Goal: Task Accomplishment & Management: Manage account settings

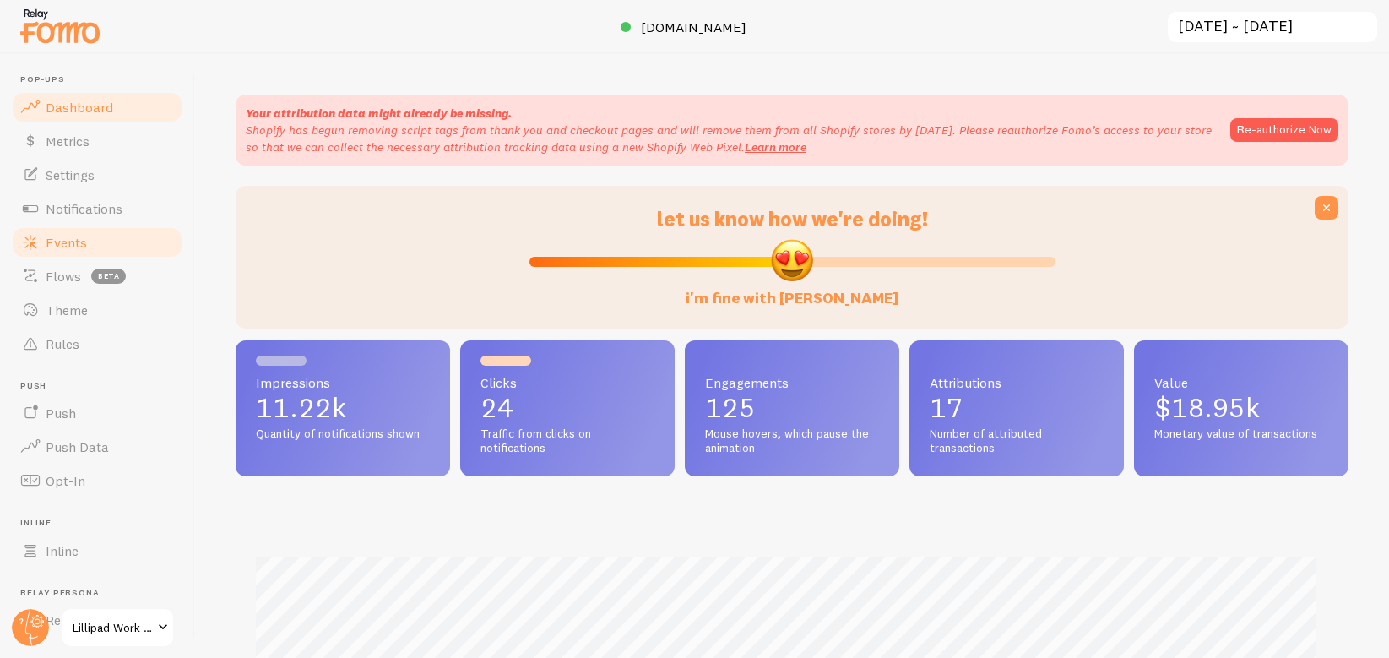
click at [117, 239] on link "Events" at bounding box center [97, 242] width 174 height 34
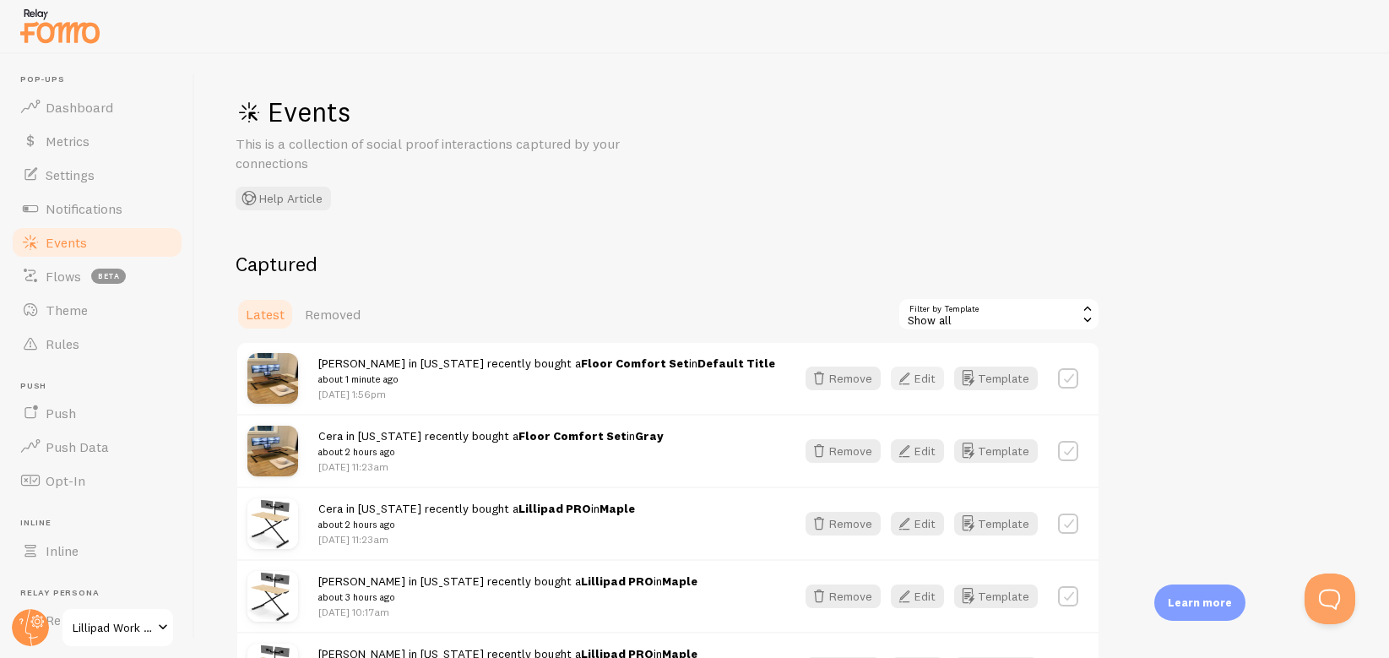
click at [927, 367] on button "Edit" at bounding box center [917, 379] width 53 height 24
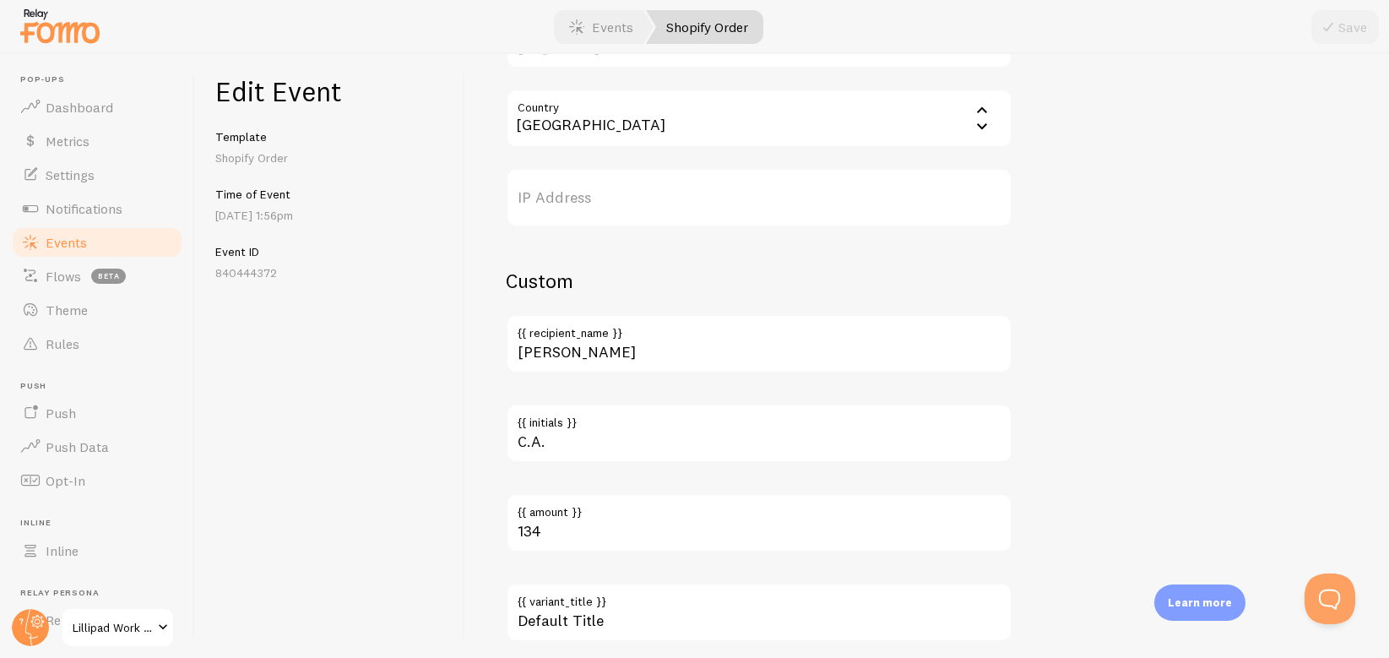
scroll to position [1072, 0]
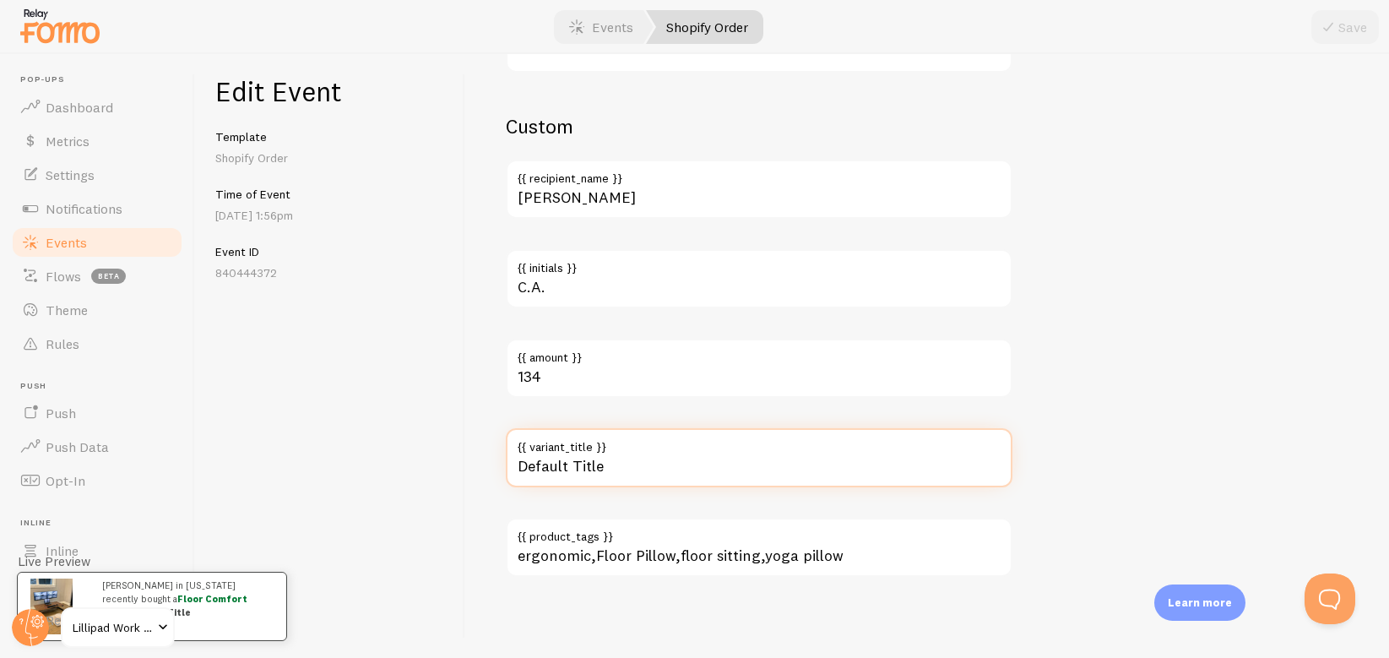
drag, startPoint x: 612, startPoint y: 470, endPoint x: 491, endPoint y: 466, distance: 120.8
click at [491, 466] on div "Meta Floor Comfort Set Title This text will be bolded in your notification and …" at bounding box center [927, 356] width 924 height 604
type input "Gray"
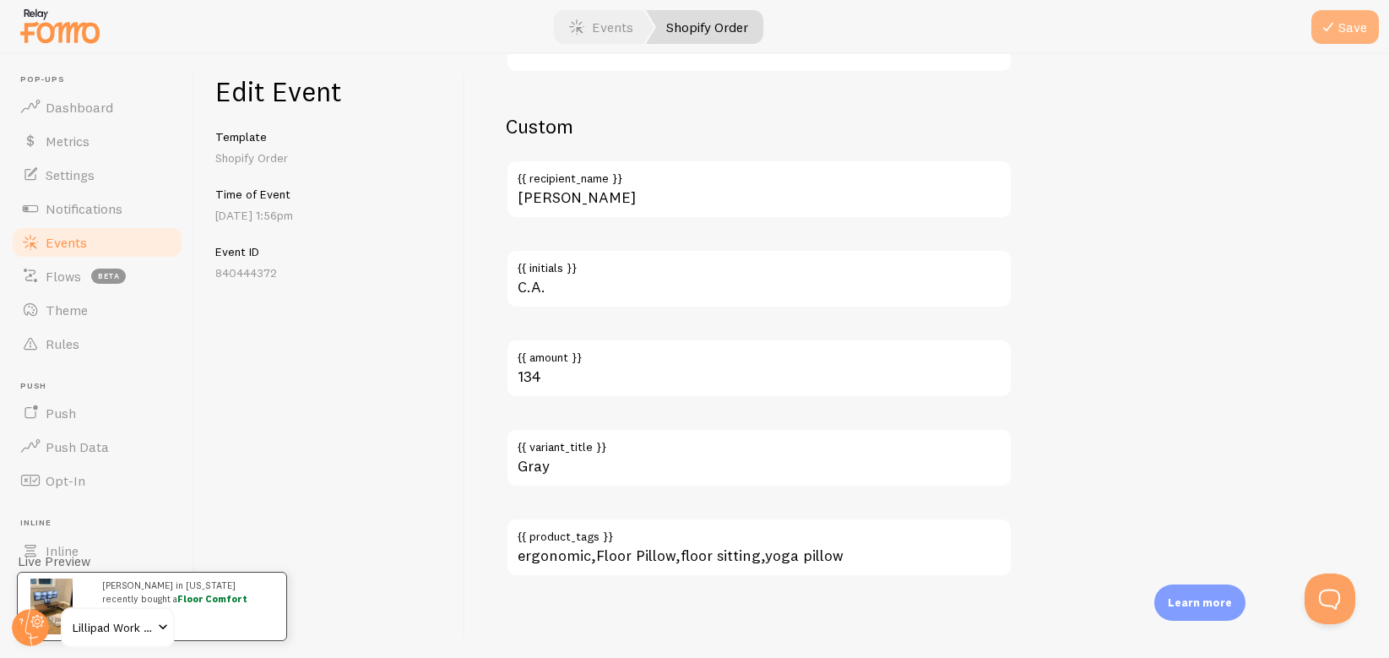
click at [1340, 33] on button "Save" at bounding box center [1345, 27] width 68 height 34
